Goal: Task Accomplishment & Management: Use online tool/utility

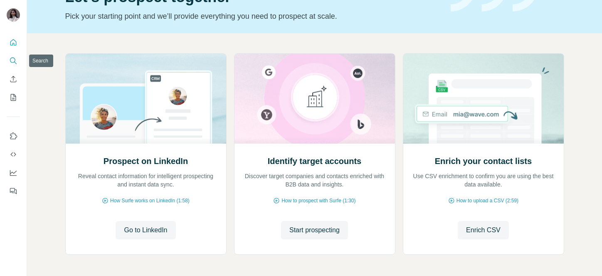
click at [11, 62] on icon "Search" at bounding box center [12, 59] width 5 height 5
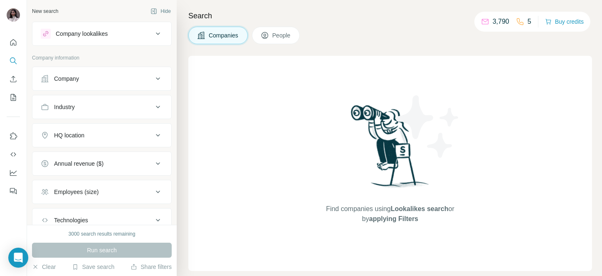
click at [79, 76] on div "Company" at bounding box center [66, 78] width 25 height 8
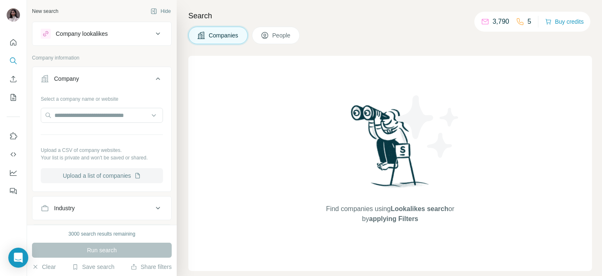
click at [97, 174] on button "Upload a list of companies" at bounding box center [102, 175] width 122 height 15
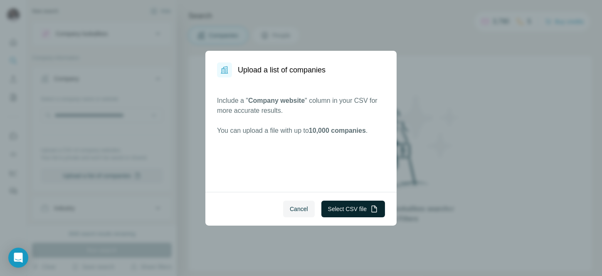
click at [355, 212] on button "Select CSV file" at bounding box center [353, 208] width 64 height 17
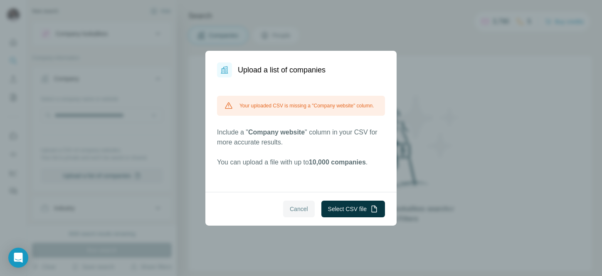
click at [292, 209] on span "Cancel" at bounding box center [299, 209] width 18 height 8
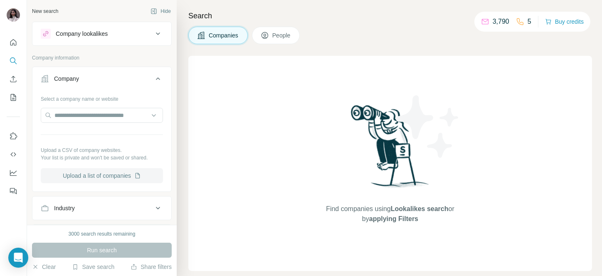
click at [99, 180] on button "Upload a list of companies" at bounding box center [102, 175] width 122 height 15
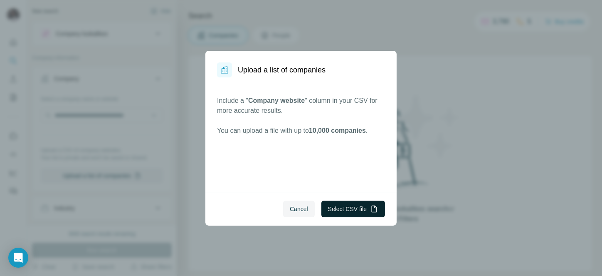
click at [341, 211] on button "Select CSV file" at bounding box center [353, 208] width 64 height 17
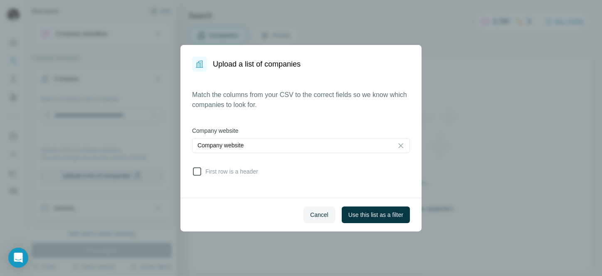
click at [195, 171] on icon at bounding box center [197, 171] width 10 height 10
click at [375, 209] on button "Use this list as a filter" at bounding box center [376, 214] width 68 height 17
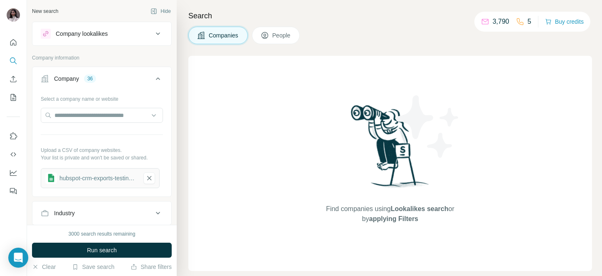
click at [271, 38] on button "People" at bounding box center [276, 35] width 48 height 17
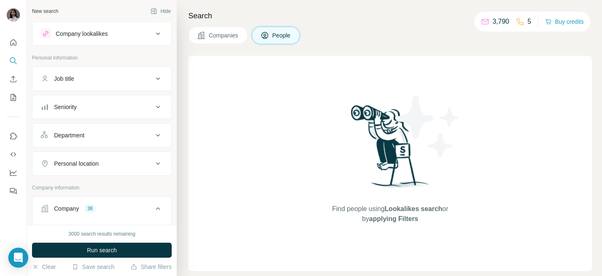
click at [91, 77] on div "Job title" at bounding box center [97, 78] width 112 height 8
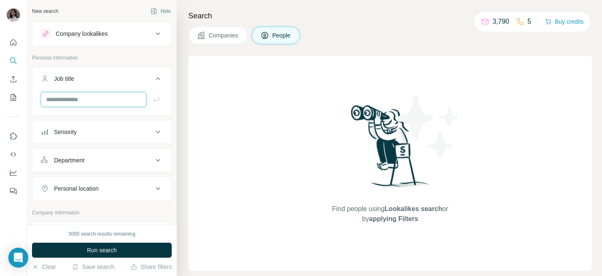
click at [63, 100] on input "text" at bounding box center [94, 99] width 106 height 15
paste input "**********"
type input "**********"
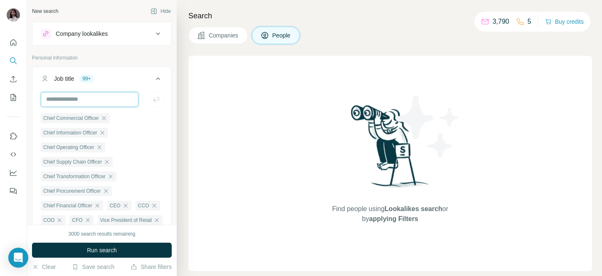
scroll to position [0, 0]
type input "***"
paste input "**********"
type input "**********"
click at [144, 74] on button "Job title 99+" at bounding box center [101, 80] width 139 height 23
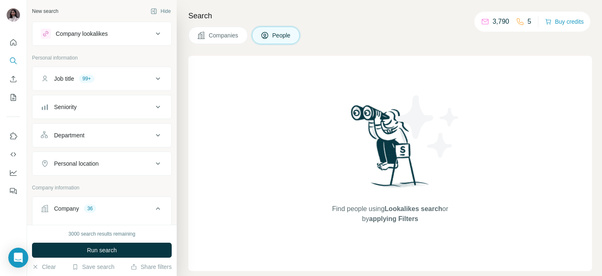
click at [106, 101] on button "Seniority" at bounding box center [101, 107] width 139 height 20
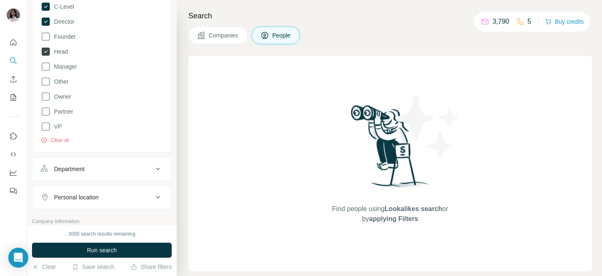
scroll to position [141, 0]
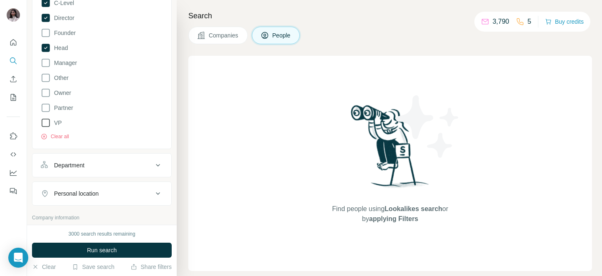
click at [57, 125] on span "VP" at bounding box center [56, 122] width 11 height 8
click at [88, 249] on span "Run search" at bounding box center [102, 250] width 30 height 8
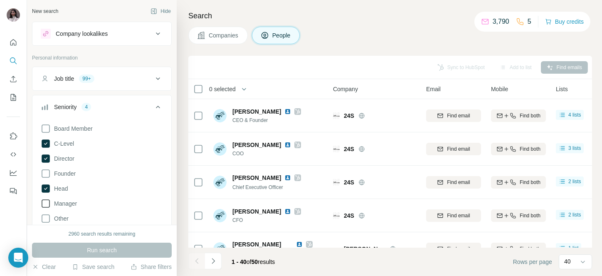
click at [49, 202] on icon at bounding box center [46, 203] width 10 height 10
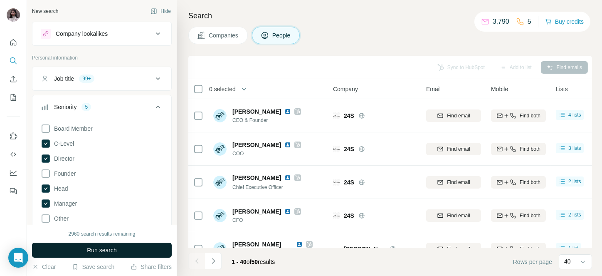
click at [79, 244] on button "Run search" at bounding box center [102, 249] width 140 height 15
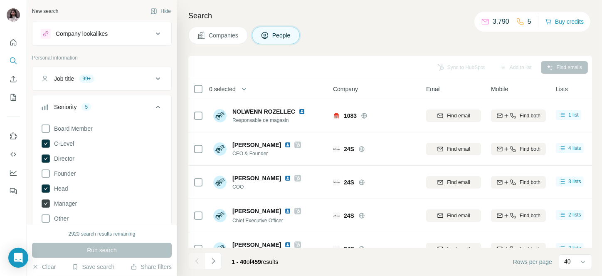
click at [47, 204] on icon at bounding box center [46, 203] width 8 height 8
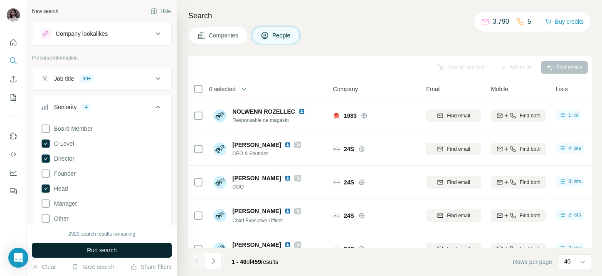
click at [69, 248] on button "Run search" at bounding box center [102, 249] width 140 height 15
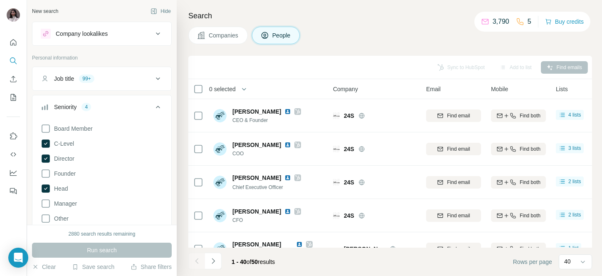
click at [227, 85] on span "0 selected" at bounding box center [222, 89] width 27 height 8
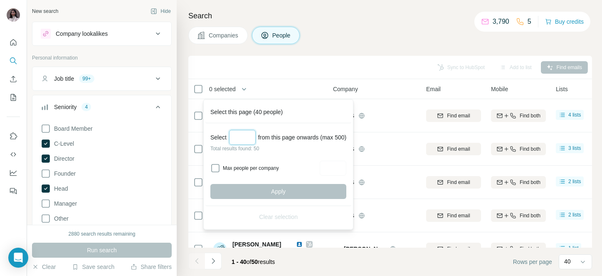
click at [239, 134] on input "Select a number (up to 500)" at bounding box center [242, 137] width 27 height 15
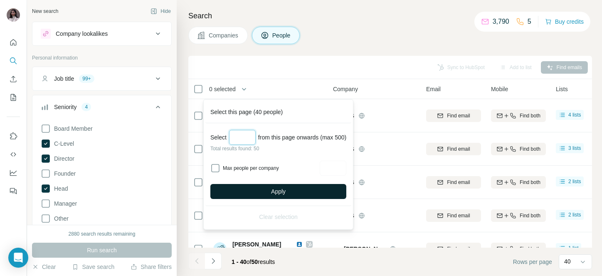
type input "**"
click at [261, 187] on button "Apply" at bounding box center [278, 191] width 136 height 15
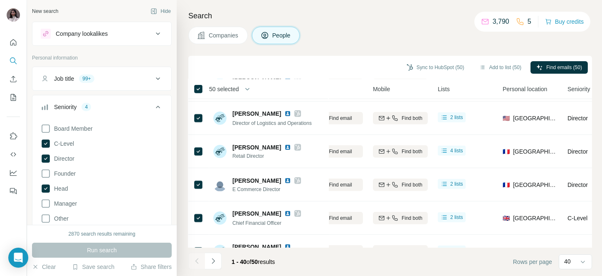
scroll to position [1187, 118]
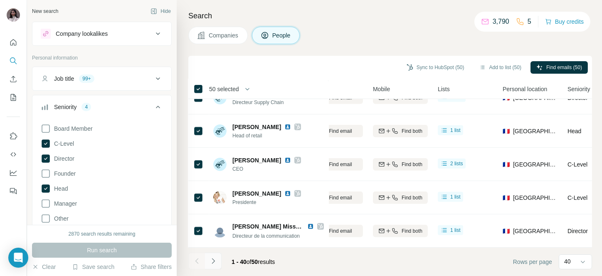
click at [213, 262] on icon "Navigate to next page" at bounding box center [213, 261] width 8 height 8
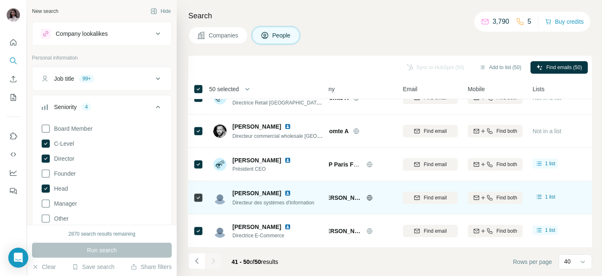
scroll to position [189, 23]
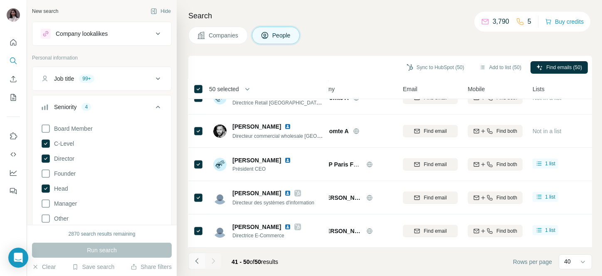
click at [202, 259] on button "Navigate to previous page" at bounding box center [196, 260] width 17 height 17
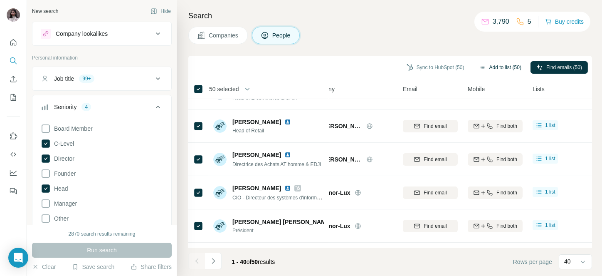
click at [499, 67] on button "Add to list (50)" at bounding box center [501, 67] width 54 height 12
click at [502, 62] on button "Add to list (50)" at bounding box center [501, 67] width 54 height 12
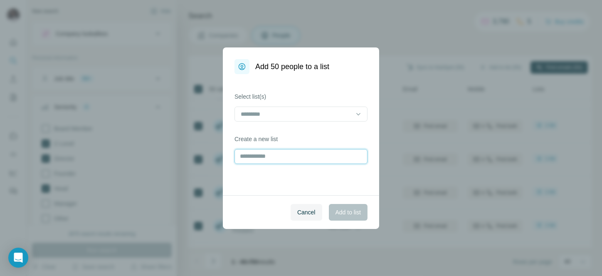
click at [274, 158] on input "text" at bounding box center [300, 156] width 133 height 15
type input "**********"
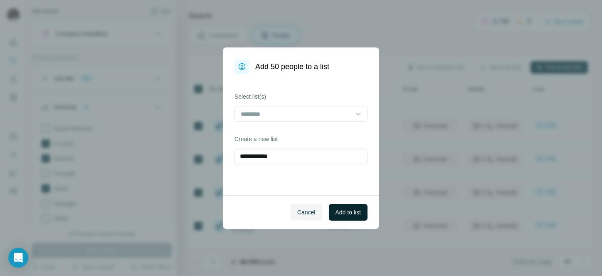
click at [345, 210] on span "Add to list" at bounding box center [348, 212] width 25 height 8
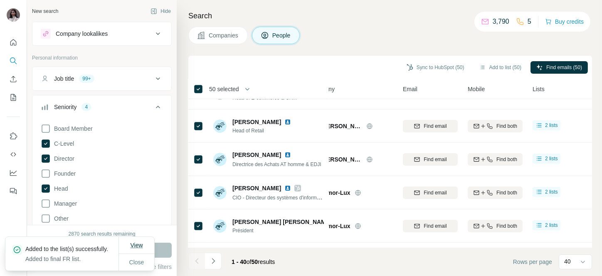
click at [132, 242] on span "View" at bounding box center [136, 245] width 12 height 7
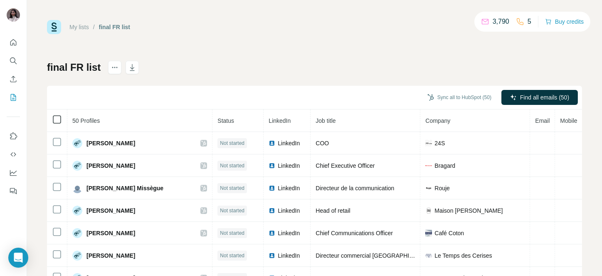
click at [55, 114] on icon at bounding box center [57, 119] width 10 height 10
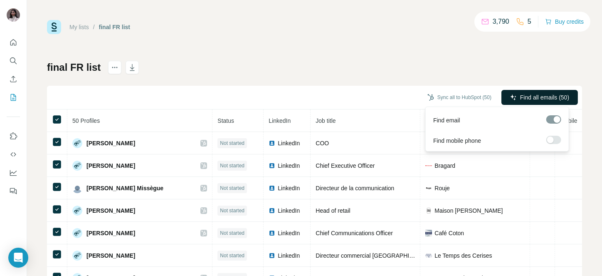
click at [523, 90] on button "Find all emails (50)" at bounding box center [539, 97] width 76 height 15
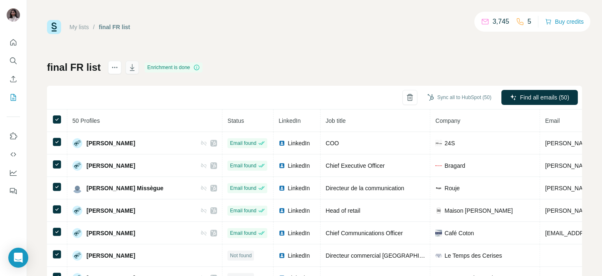
click at [131, 70] on icon "button" at bounding box center [132, 67] width 5 height 7
